Goal: Task Accomplishment & Management: Manage account settings

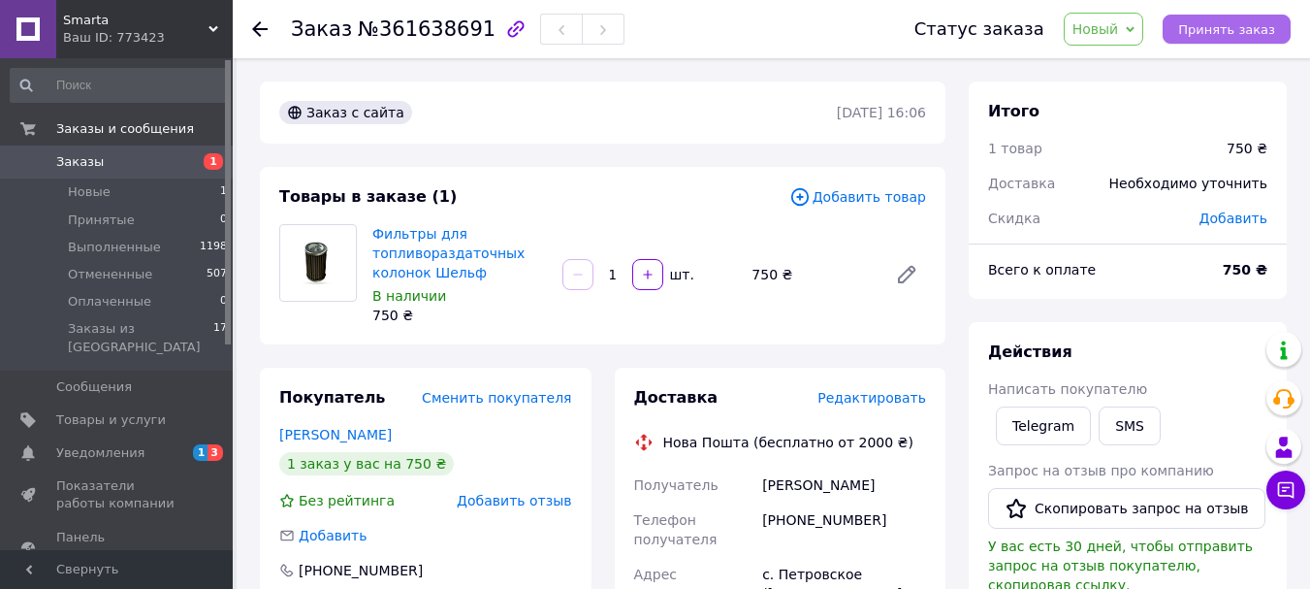
click at [1225, 28] on span "Принять заказ" at bounding box center [1226, 29] width 97 height 15
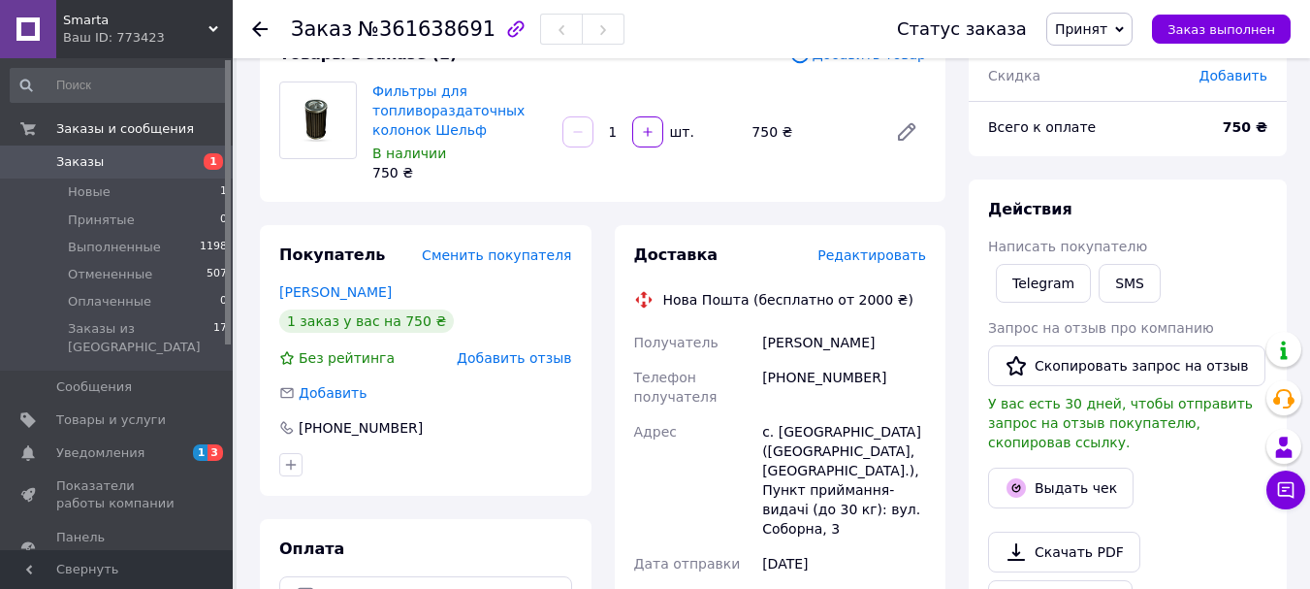
scroll to position [291, 0]
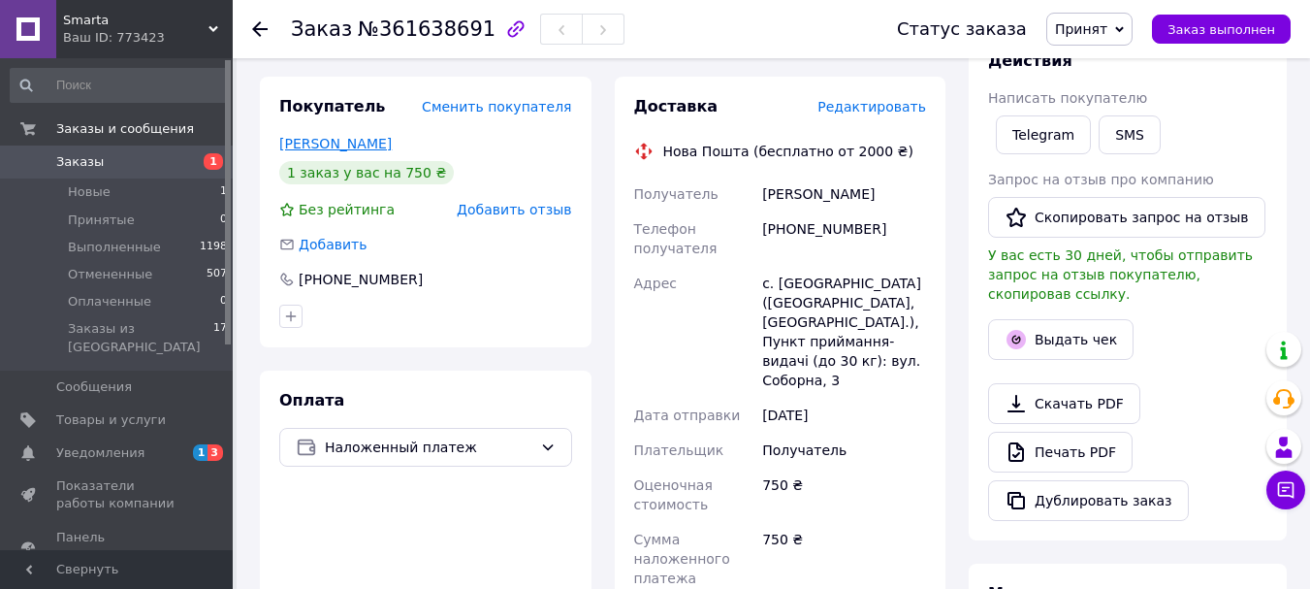
click at [351, 147] on link "[PERSON_NAME]" at bounding box center [335, 144] width 112 height 16
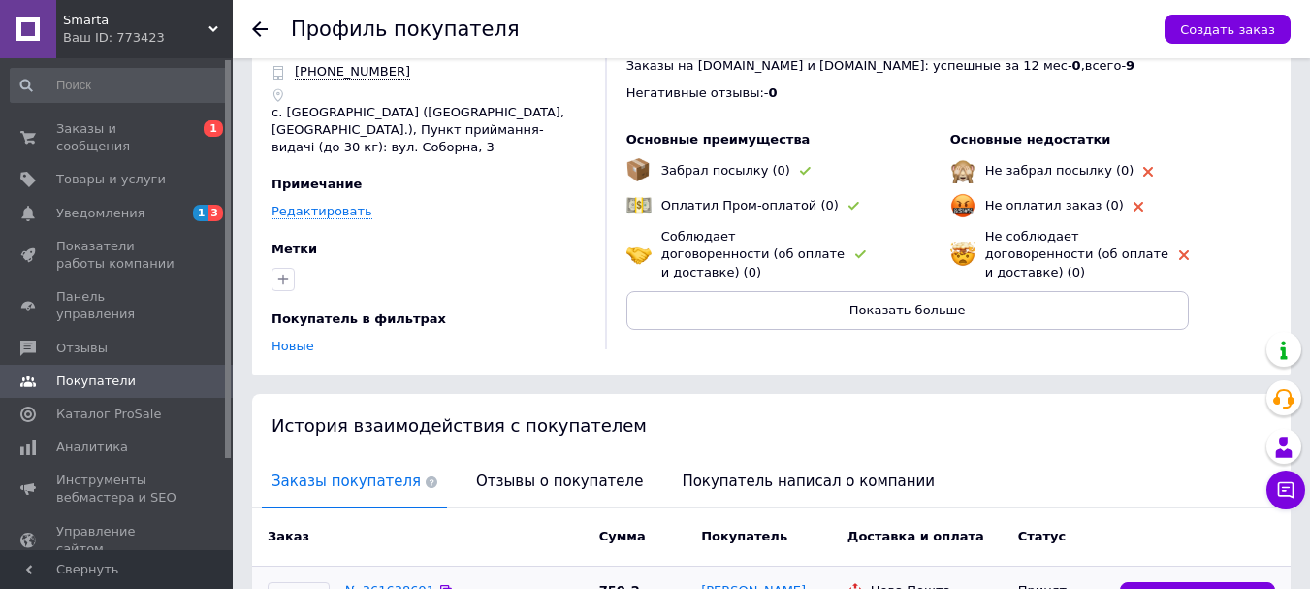
scroll to position [8, 0]
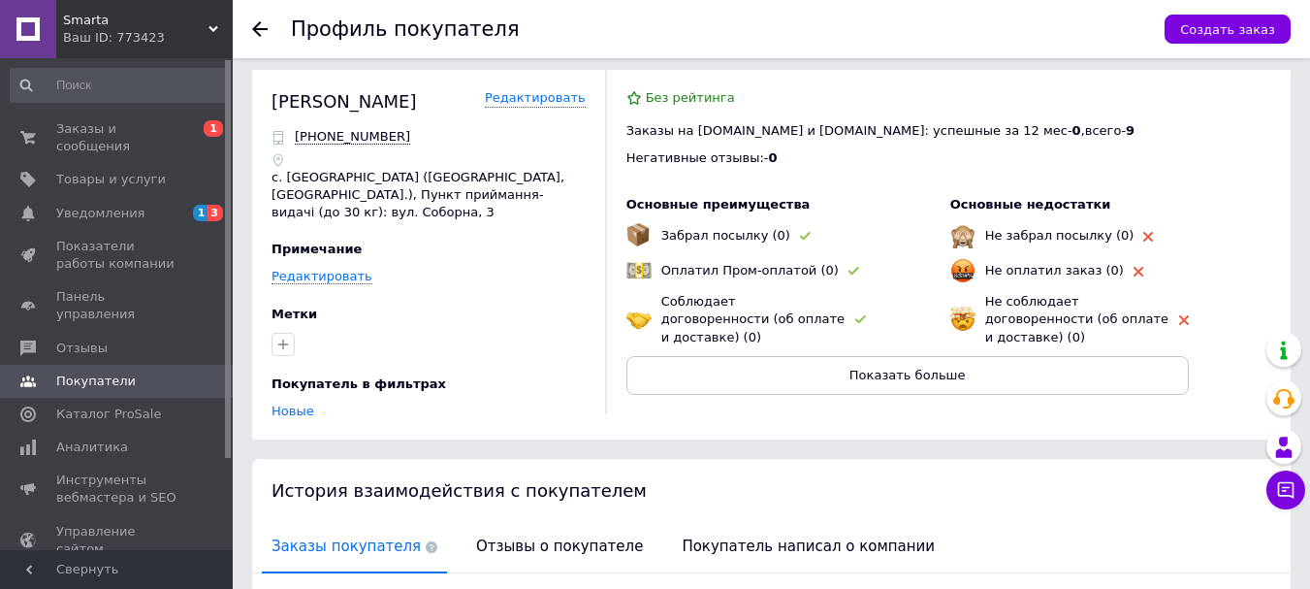
drag, startPoint x: 421, startPoint y: 97, endPoint x: 273, endPoint y: 104, distance: 147.6
click at [273, 104] on div "[PERSON_NAME]" at bounding box center [429, 101] width 314 height 24
copy div "[PERSON_NAME]"
drag, startPoint x: 397, startPoint y: 144, endPoint x: 320, endPoint y: 141, distance: 76.7
click at [320, 141] on div "[PHONE_NUMBER]" at bounding box center [429, 136] width 314 height 17
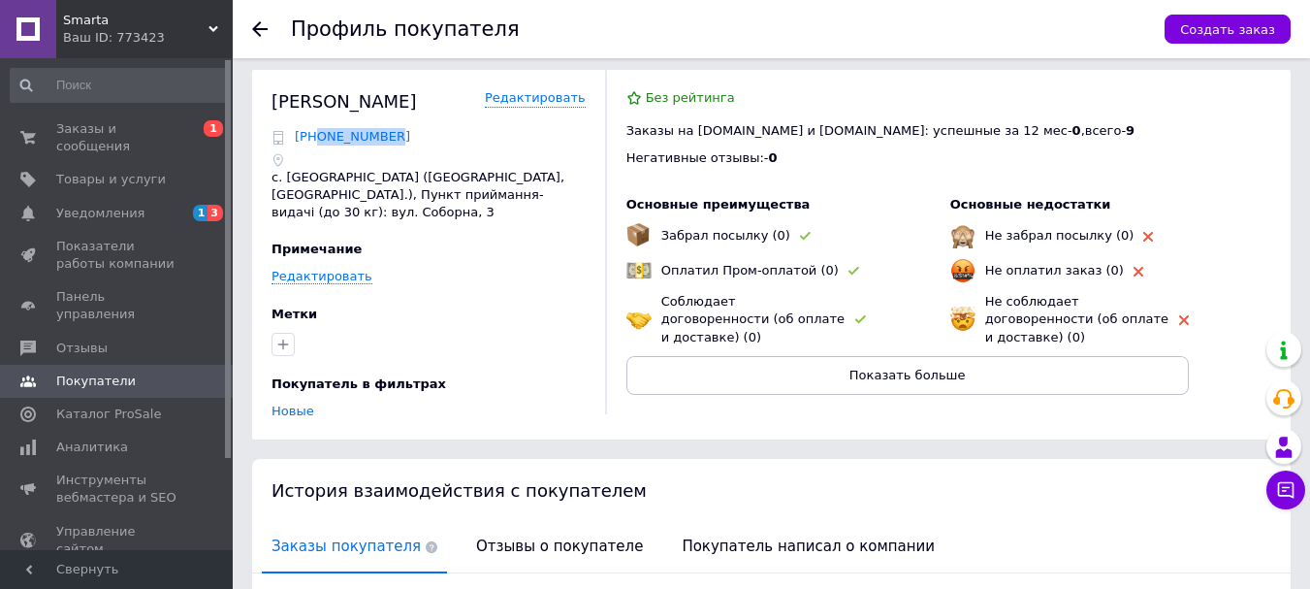
copy span "0503286124"
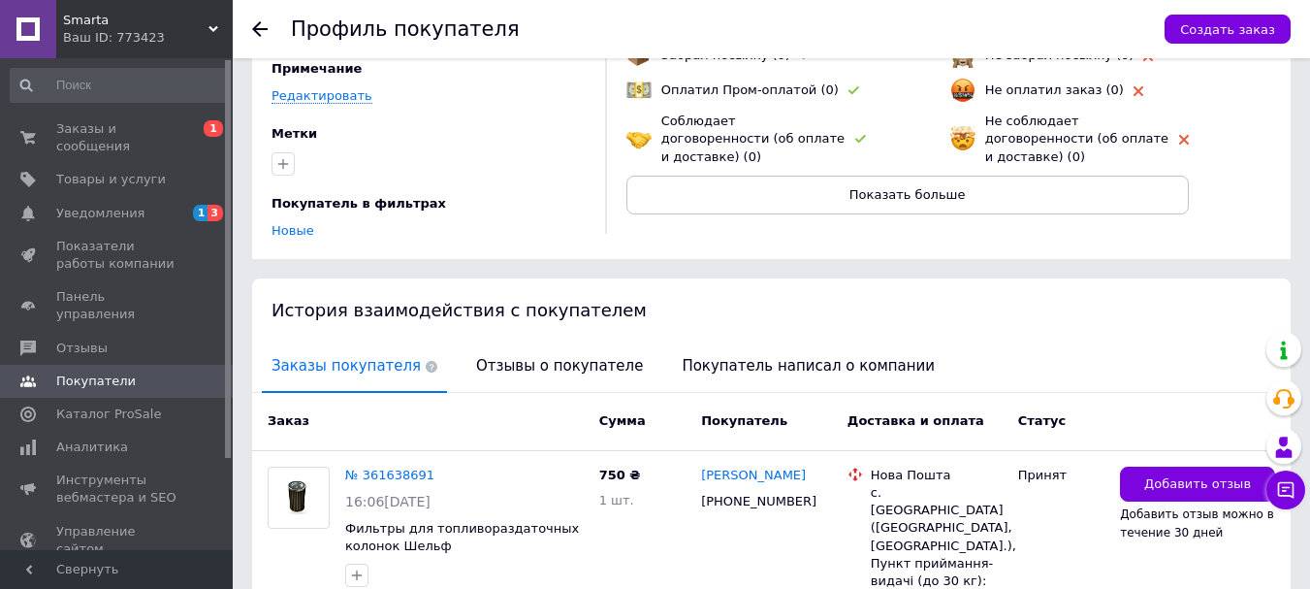
scroll to position [0, 0]
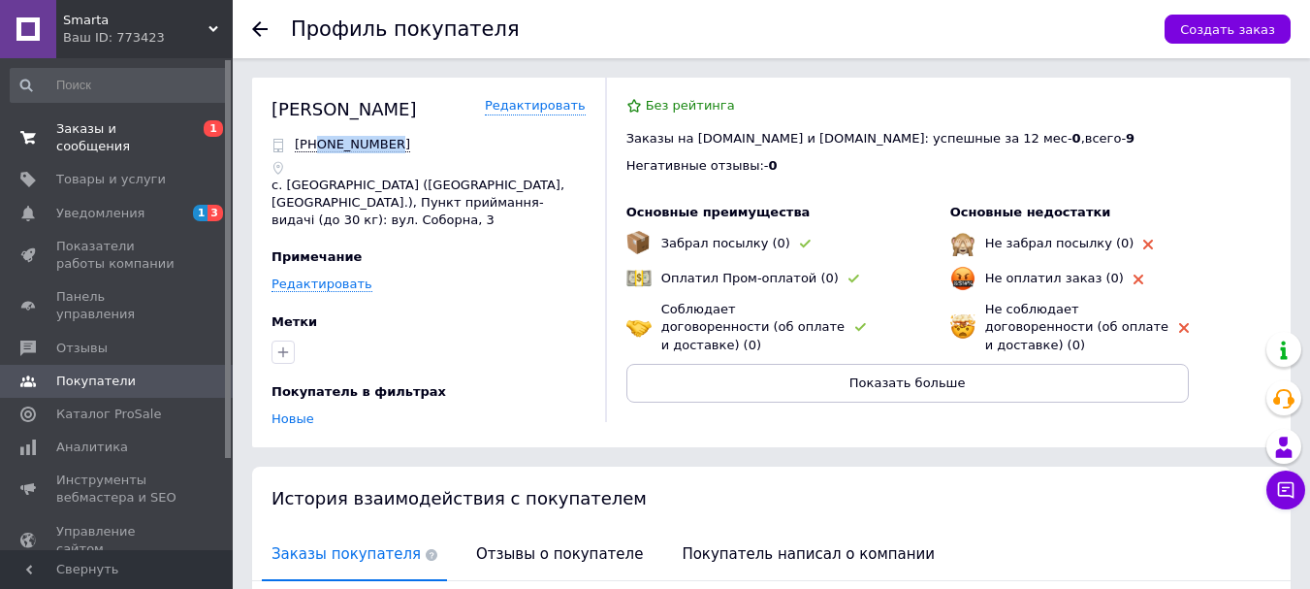
click at [175, 125] on span "Заказы и сообщения" at bounding box center [117, 137] width 123 height 35
